Goal: Task Accomplishment & Management: Manage account settings

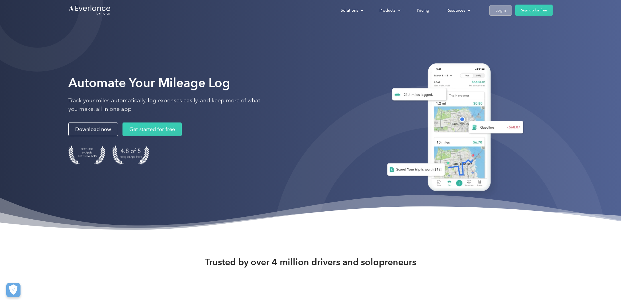
click at [499, 12] on div "Login" at bounding box center [501, 10] width 11 height 7
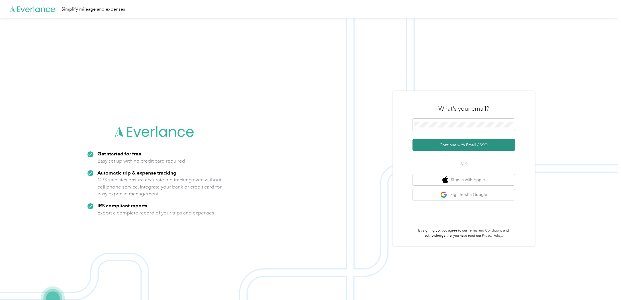
click at [464, 149] on button "Continue with Email / SSO" at bounding box center [464, 145] width 103 height 12
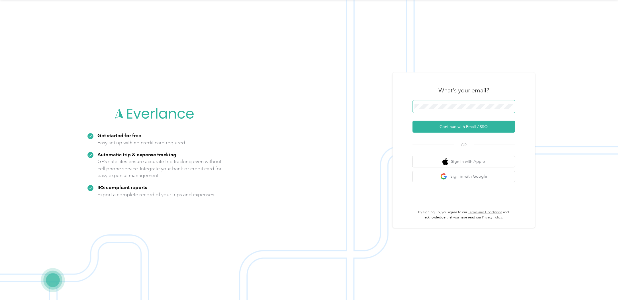
click at [436, 110] on span at bounding box center [464, 106] width 103 height 13
click at [448, 125] on button "Continue with Email / SSO" at bounding box center [464, 127] width 103 height 12
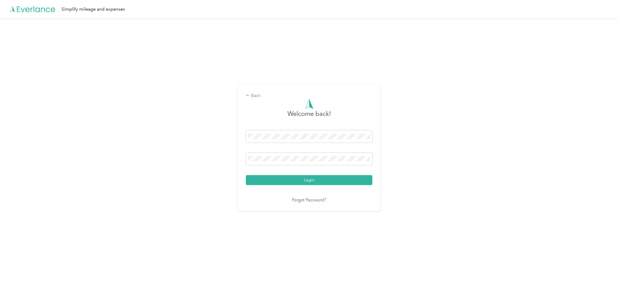
drag, startPoint x: 344, startPoint y: 182, endPoint x: 352, endPoint y: 183, distance: 8.0
click at [344, 182] on button "Login" at bounding box center [309, 180] width 127 height 10
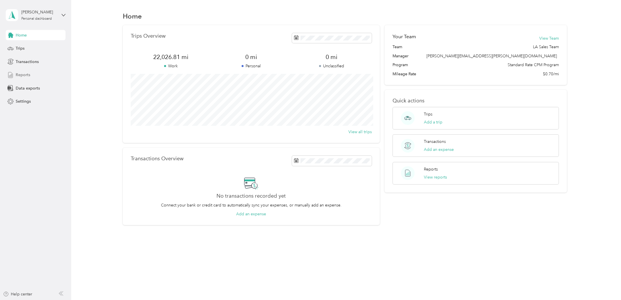
click at [24, 75] on span "Reports" at bounding box center [23, 75] width 15 height 6
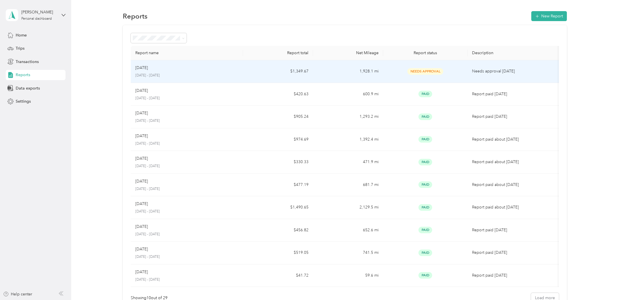
click at [230, 74] on p "[DATE] - [DATE]" at bounding box center [186, 75] width 103 height 5
